Goal: Share content: Share content

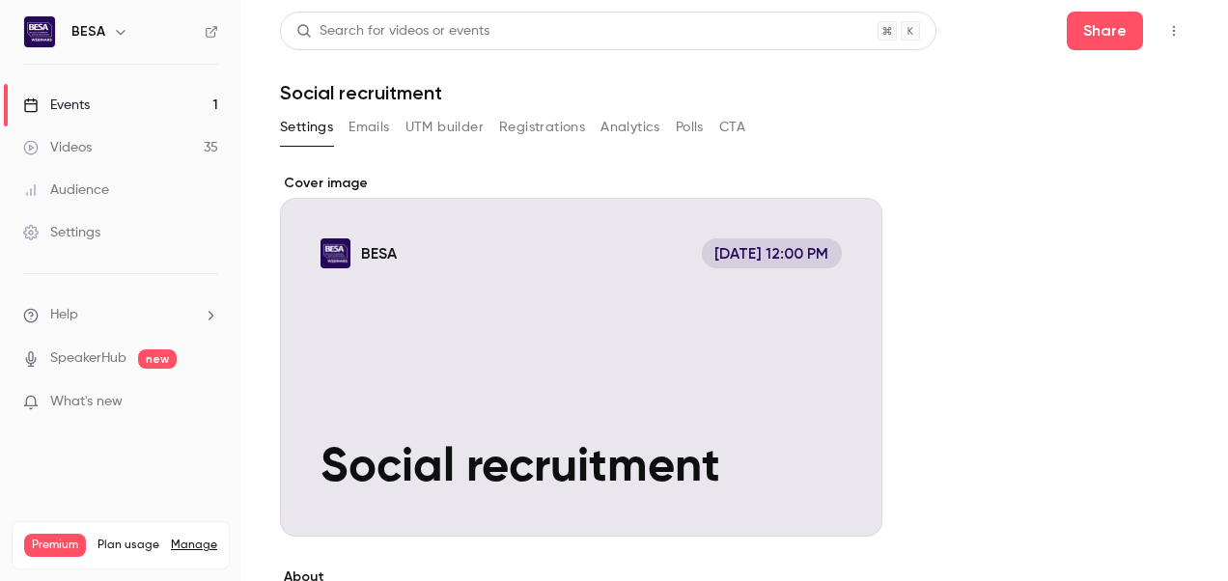
click at [116, 147] on link "Videos 35" at bounding box center [120, 147] width 241 height 42
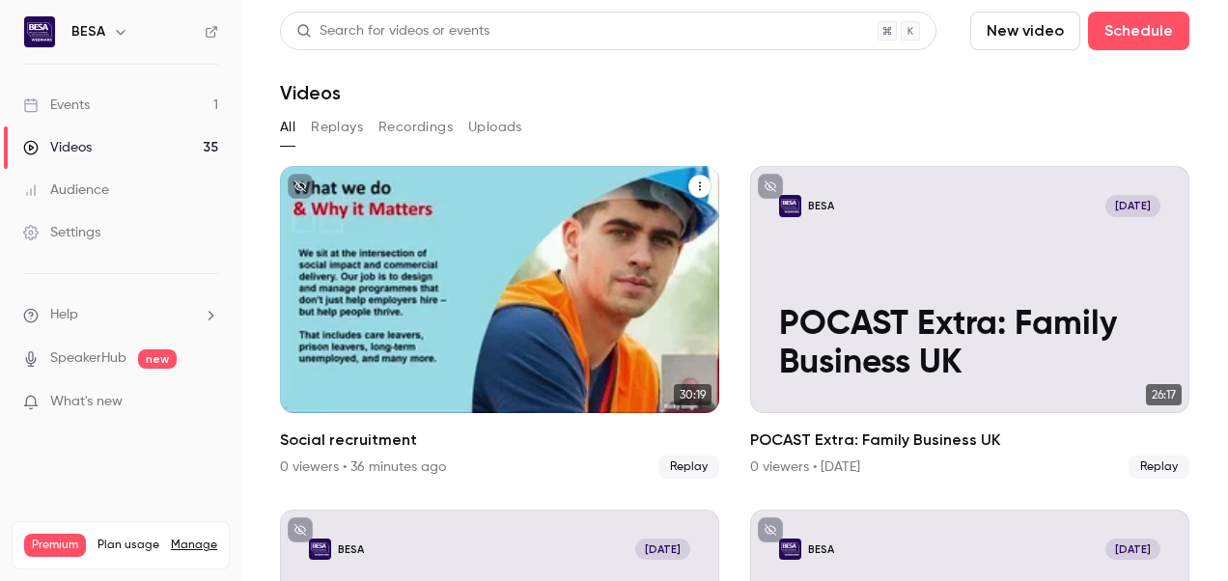
click at [702, 183] on button "Social recruitment" at bounding box center [699, 186] width 23 height 23
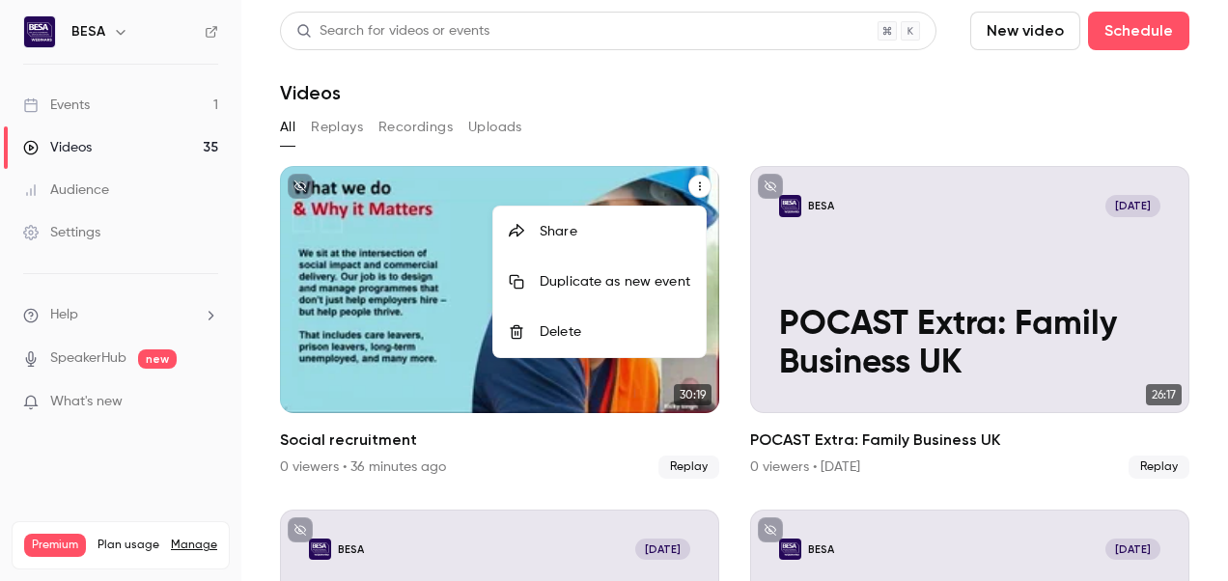
click at [605, 227] on div "Share" at bounding box center [614, 231] width 151 height 19
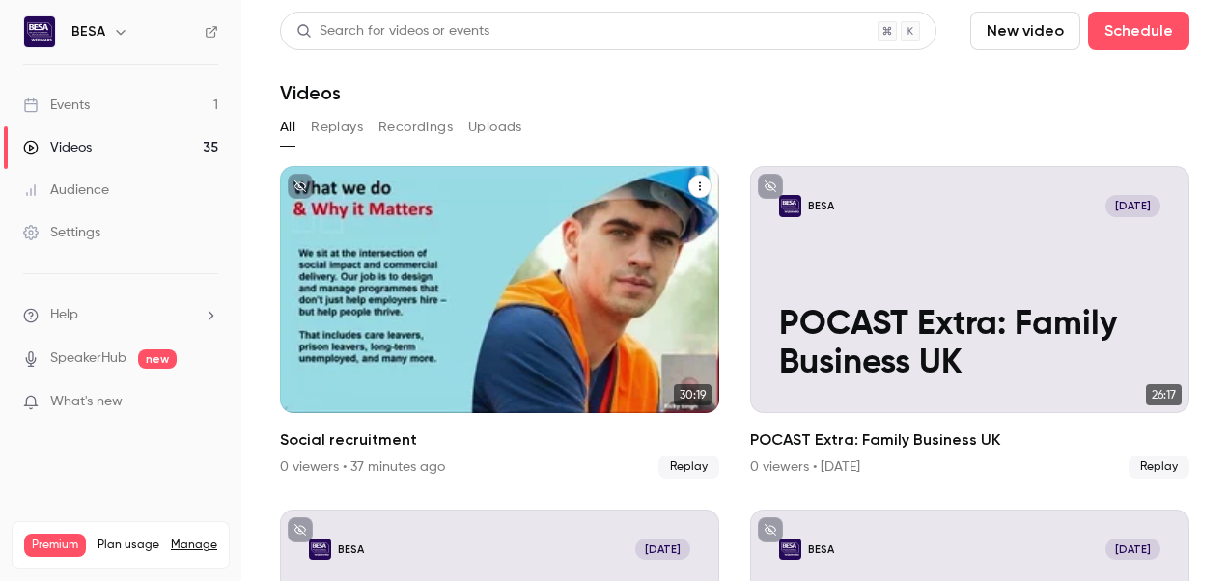
click at [694, 185] on icon "Social recruitment" at bounding box center [700, 186] width 12 height 12
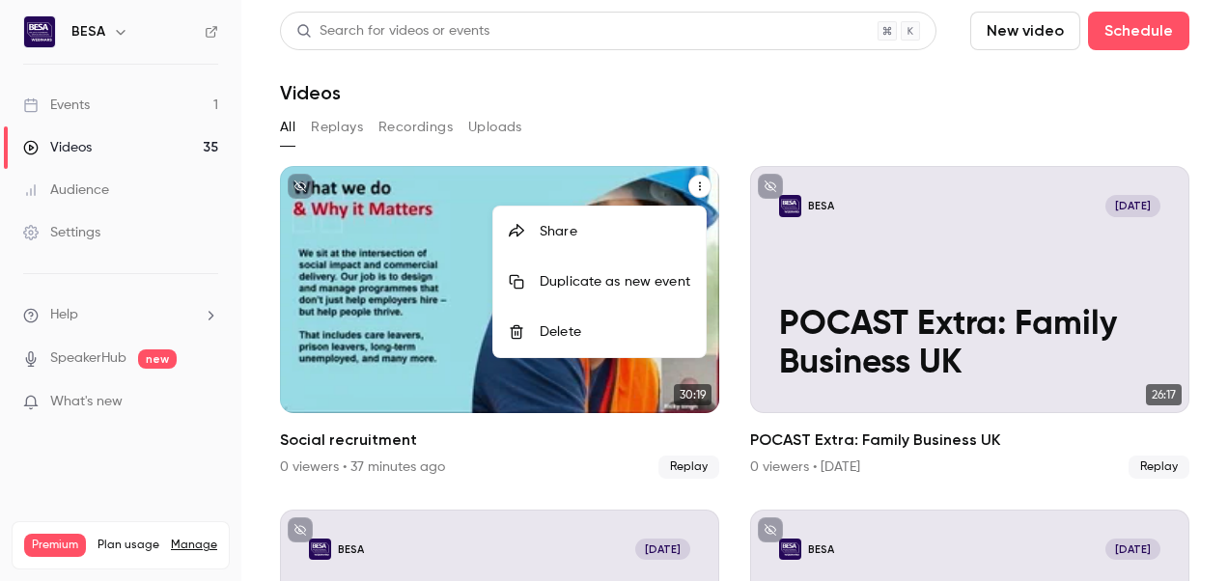
click at [638, 241] on li "Share" at bounding box center [599, 232] width 212 height 50
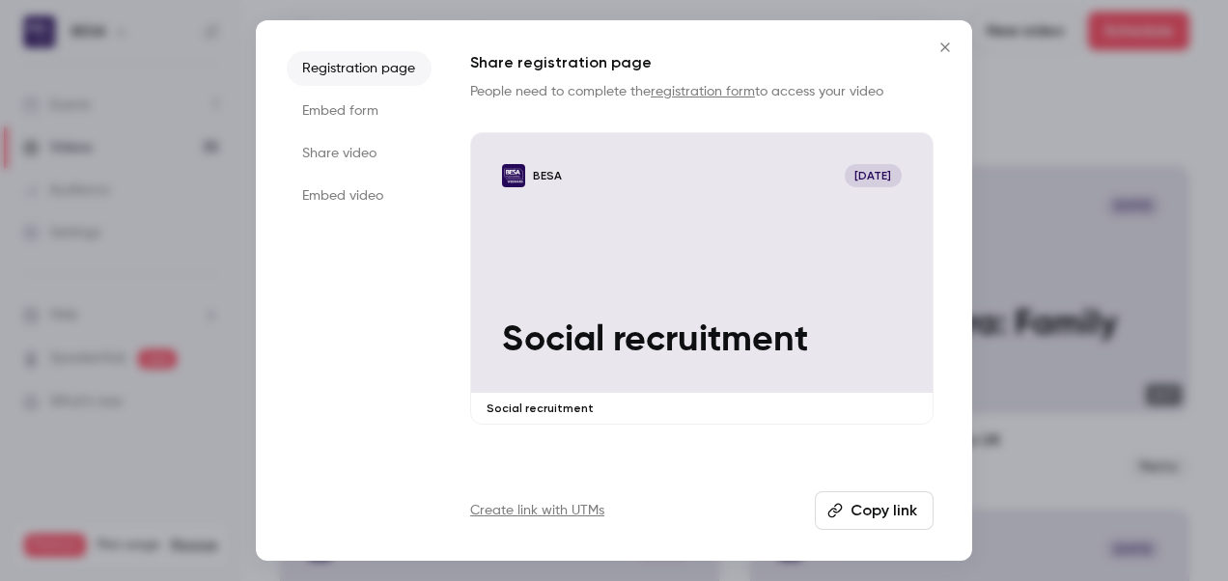
click at [342, 154] on li "Share video" at bounding box center [359, 153] width 145 height 35
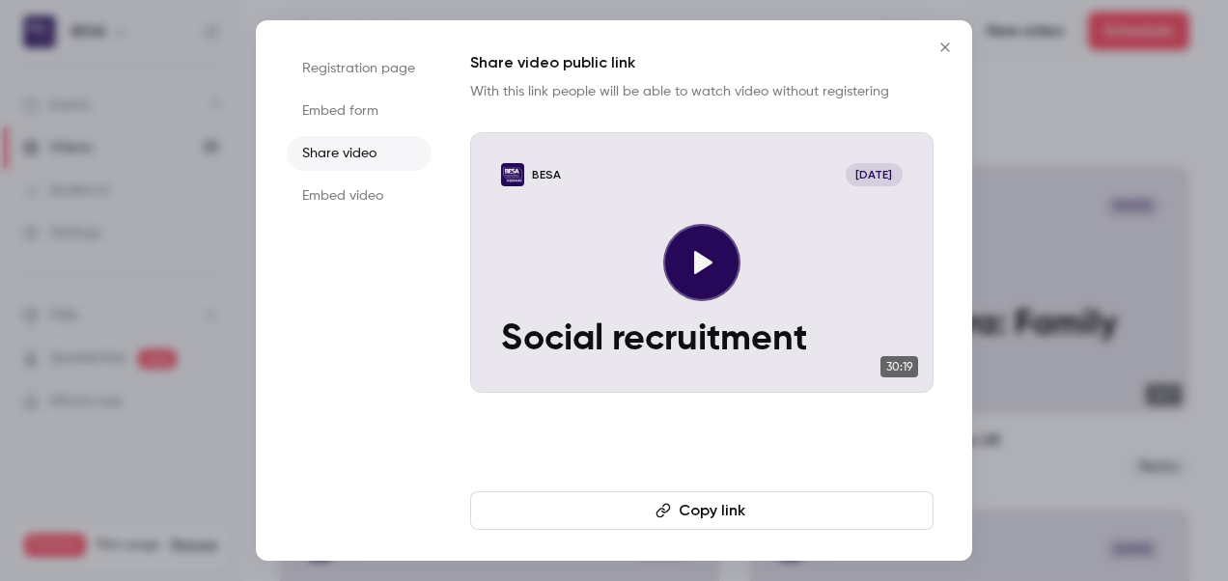
click at [718, 508] on button "Copy link" at bounding box center [701, 510] width 463 height 39
